Goal: Find contact information: Find contact information

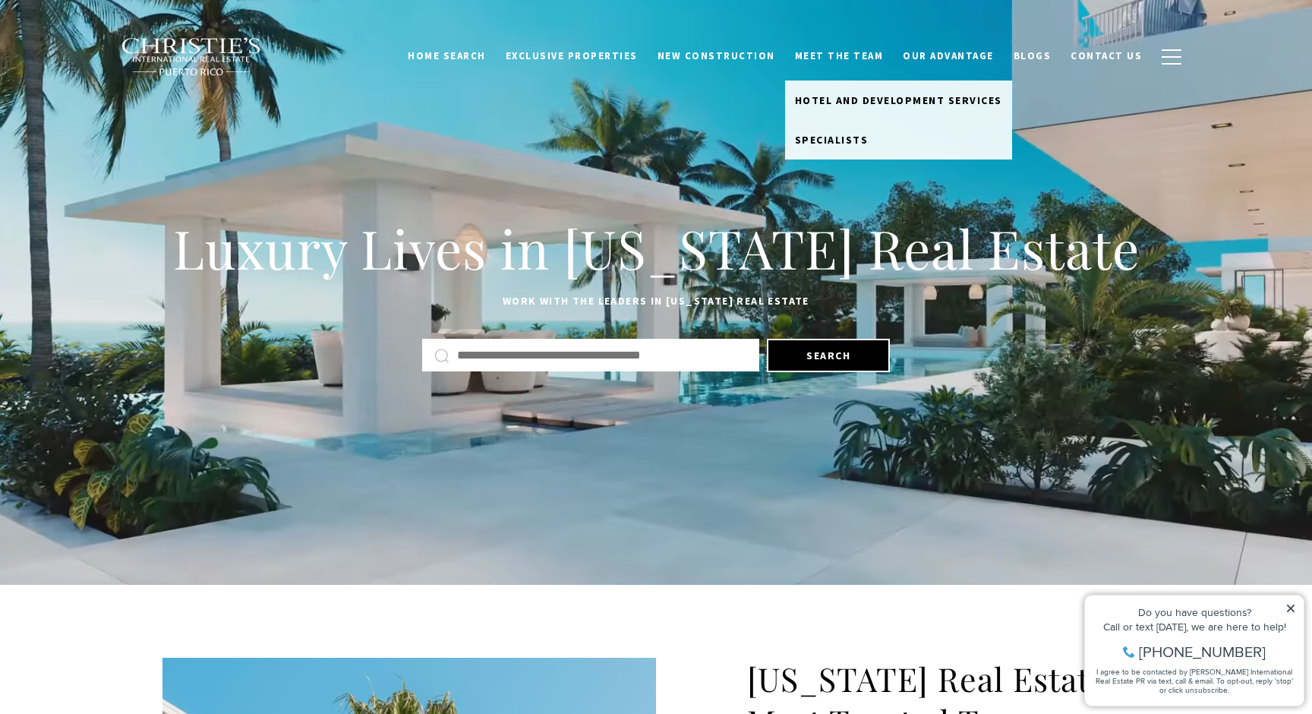
click at [854, 53] on link "Meet the Team" at bounding box center [839, 56] width 109 height 29
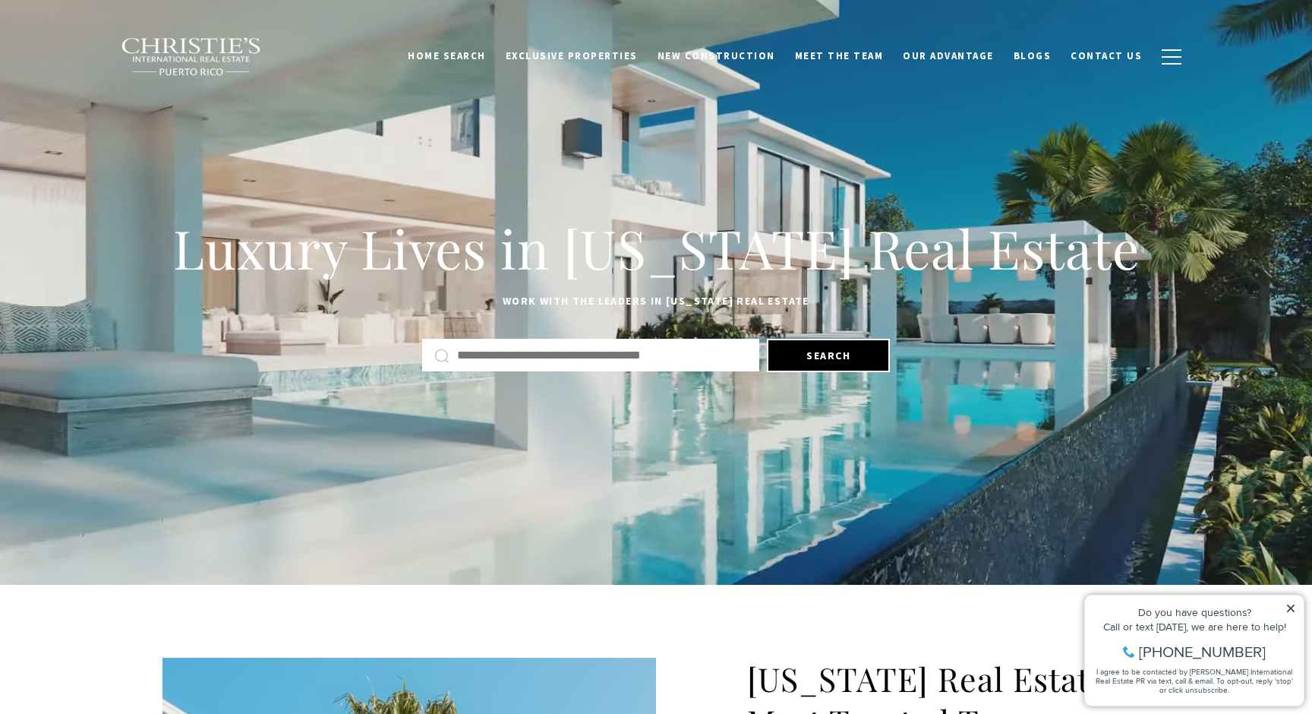
click at [854, 53] on link "Meet the Team" at bounding box center [839, 56] width 109 height 29
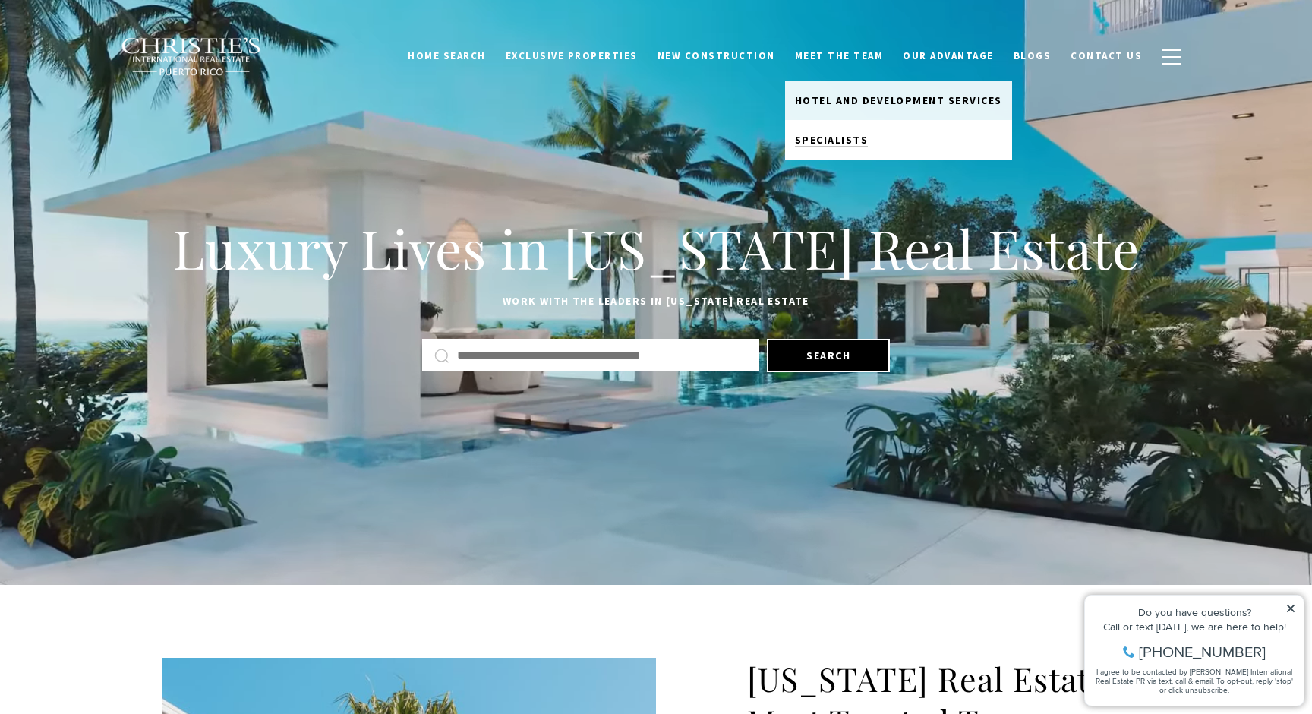
click at [844, 137] on span "Specialists" at bounding box center [832, 140] width 74 height 14
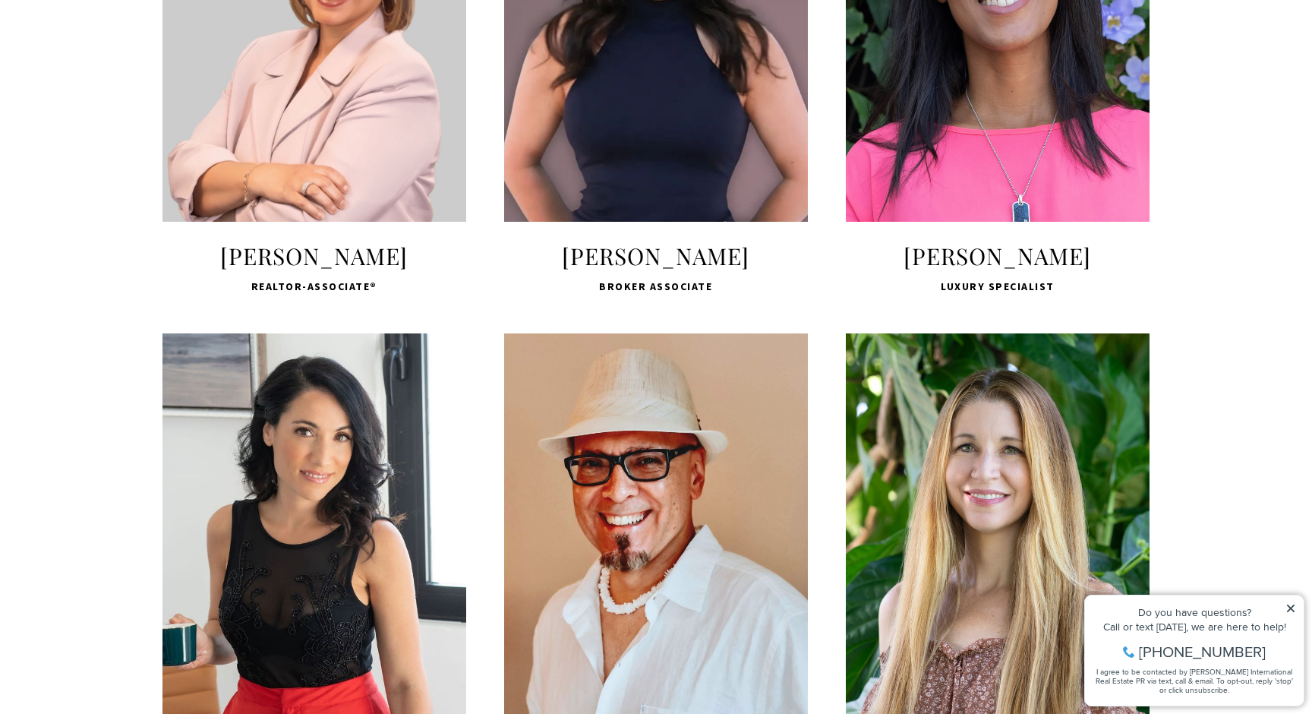
scroll to position [1799, 0]
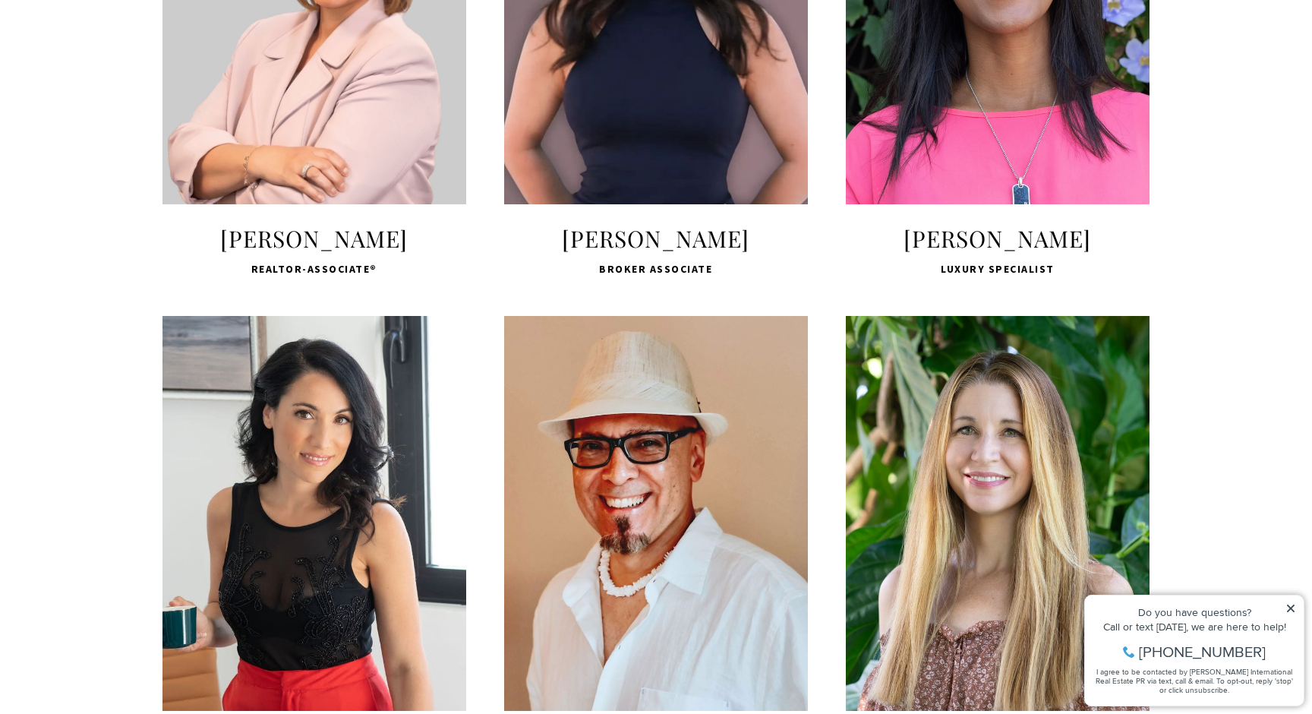
click at [669, 204] on div "LEARN MORE" at bounding box center [656, 6] width 304 height 395
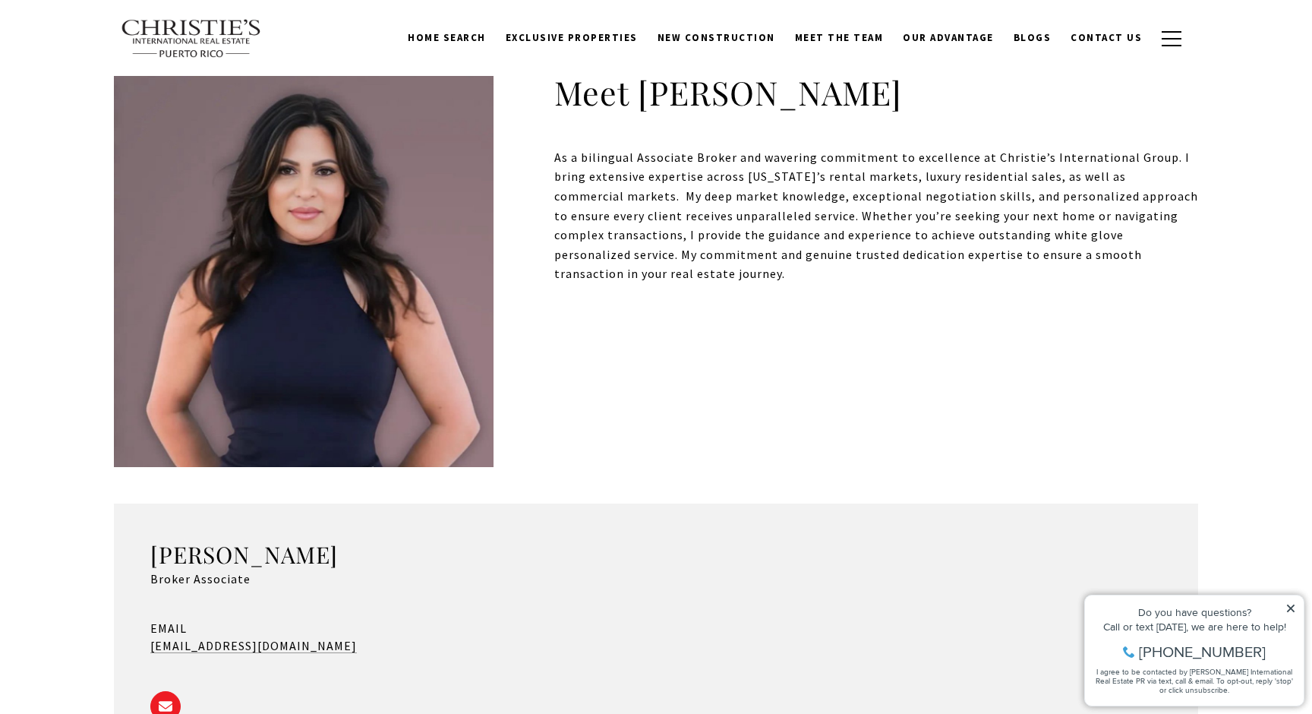
scroll to position [365, 0]
